Goal: Task Accomplishment & Management: Use online tool/utility

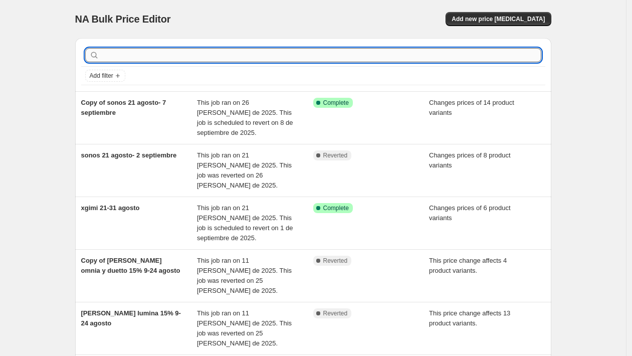
click at [397, 56] on input "text" at bounding box center [321, 55] width 440 height 14
type input "marantz"
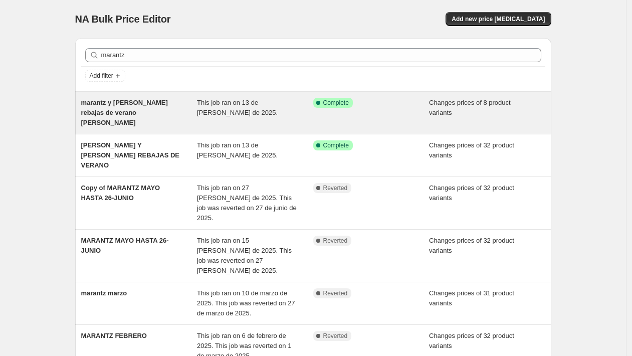
click at [130, 109] on span "marantz y [PERSON_NAME] rebajas de verano [PERSON_NAME]" at bounding box center [124, 113] width 87 height 28
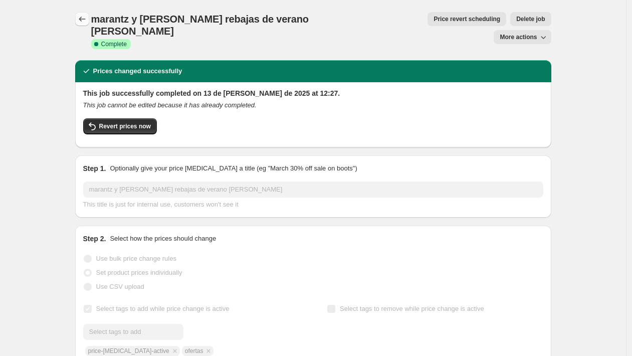
click at [89, 19] on button "Price change jobs" at bounding box center [82, 19] width 14 height 14
